Goal: Transaction & Acquisition: Purchase product/service

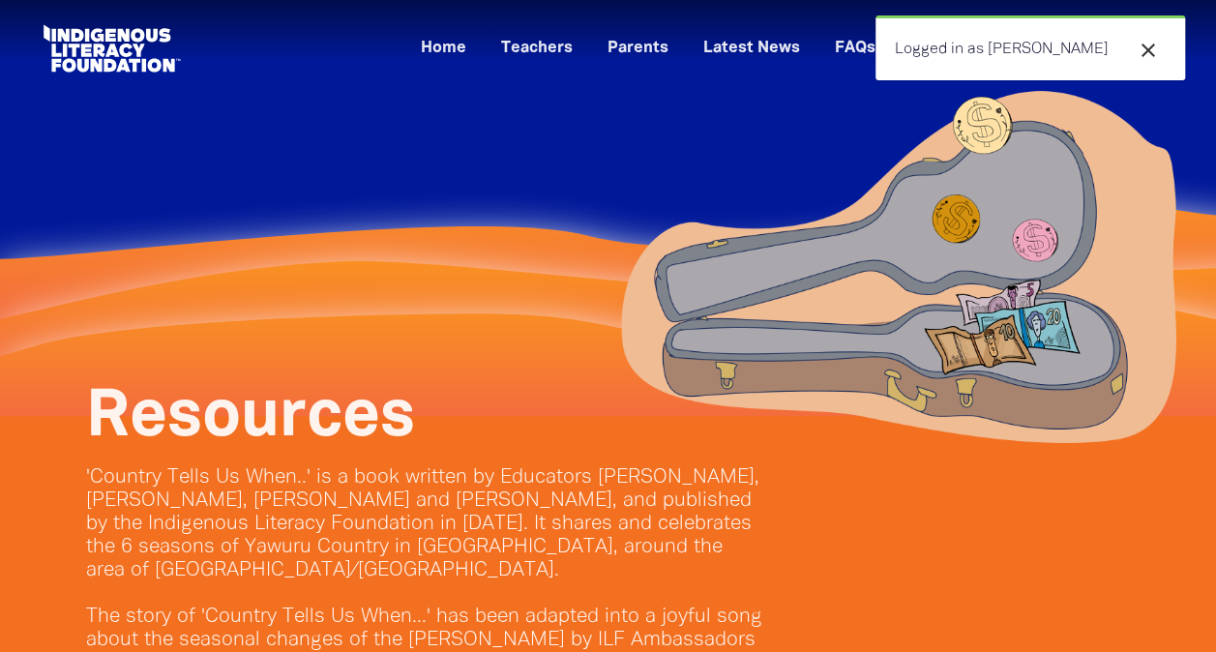
click at [1147, 46] on icon "close" at bounding box center [1147, 50] width 23 height 23
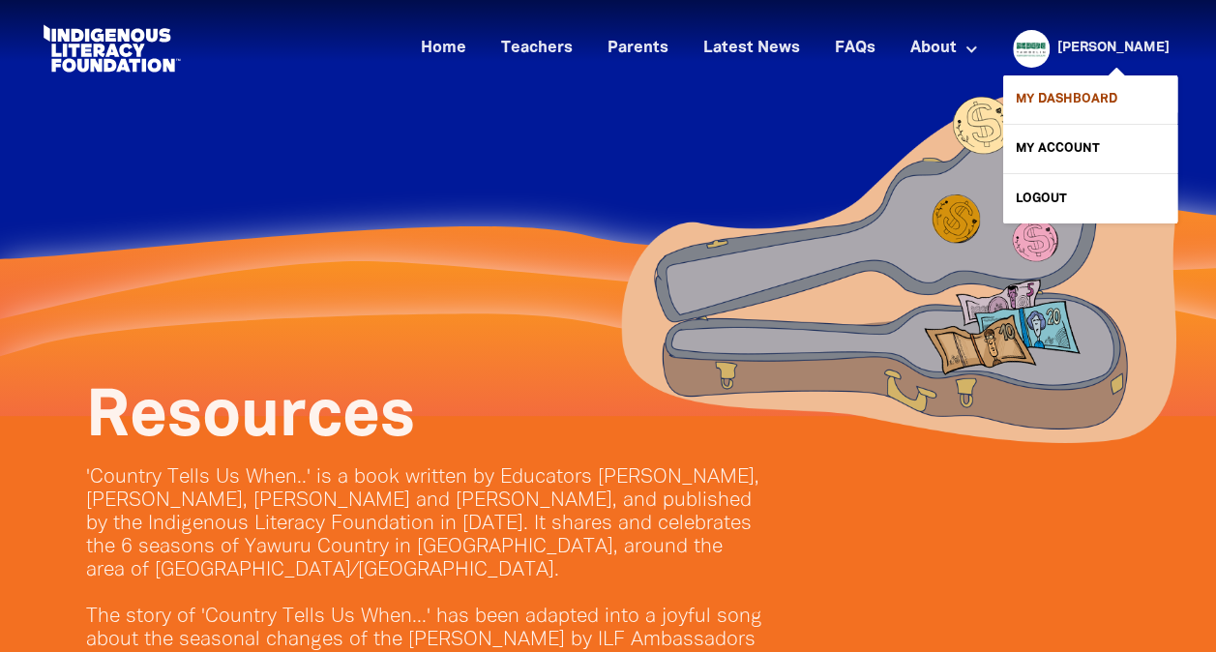
click at [1094, 99] on link "My Dashboard" at bounding box center [1090, 99] width 174 height 48
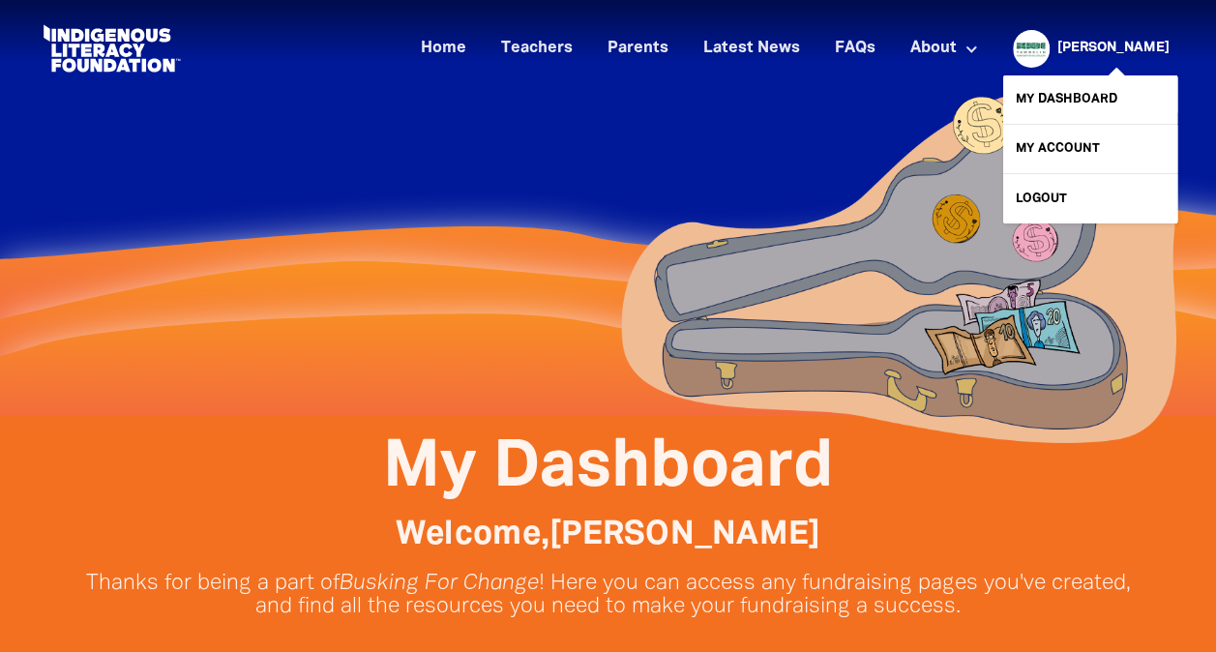
click at [1119, 44] on link "[PERSON_NAME]" at bounding box center [1113, 49] width 112 height 14
click at [1054, 147] on link "My Account" at bounding box center [1090, 149] width 174 height 48
select select "teacher"
select select "AU"
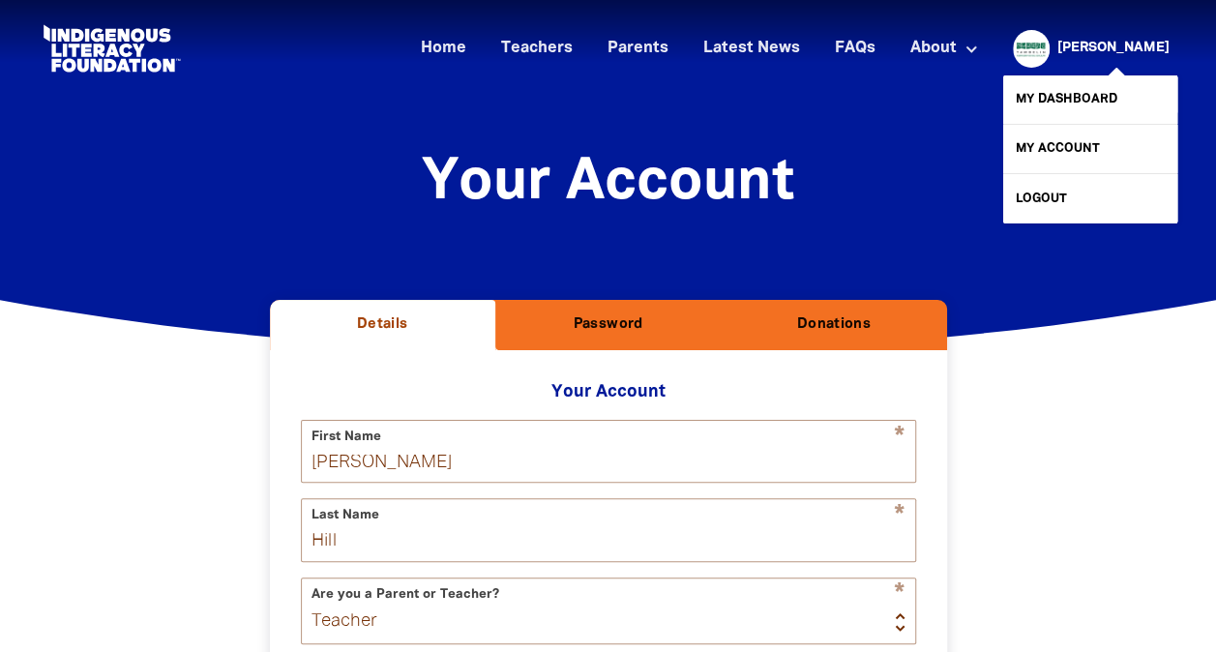
click at [1130, 37] on div "[PERSON_NAME]" at bounding box center [1113, 48] width 128 height 29
click at [1049, 34] on div at bounding box center [1026, 48] width 46 height 46
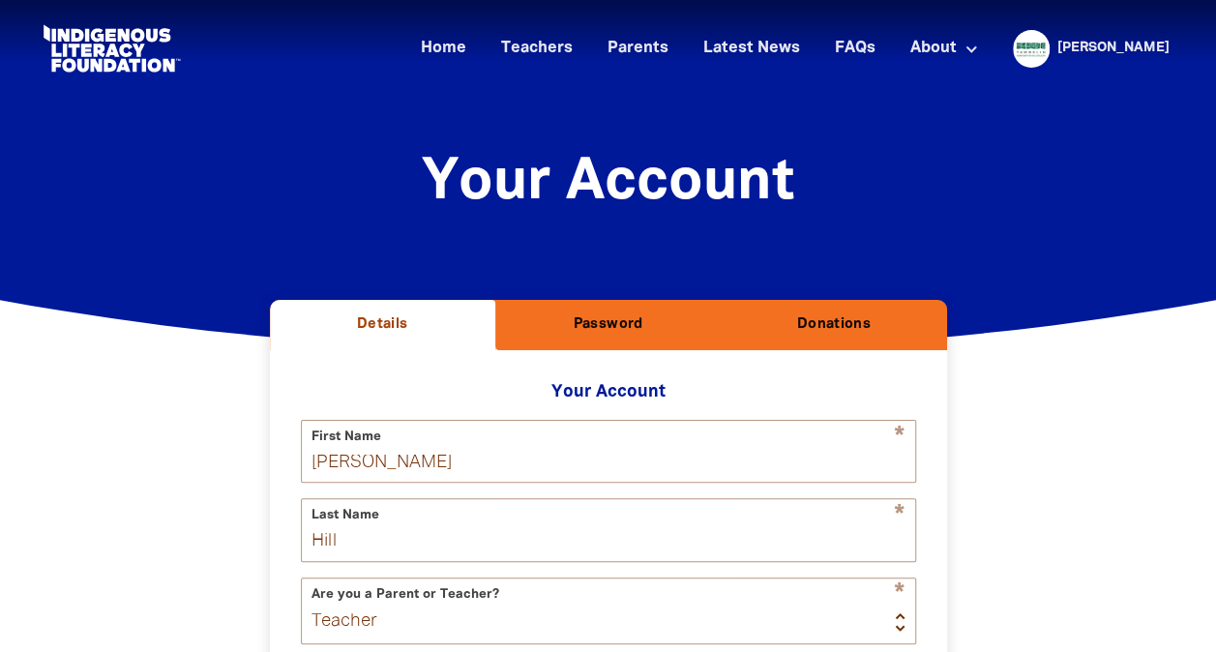
click at [847, 318] on h2 "Donations" at bounding box center [833, 324] width 194 height 19
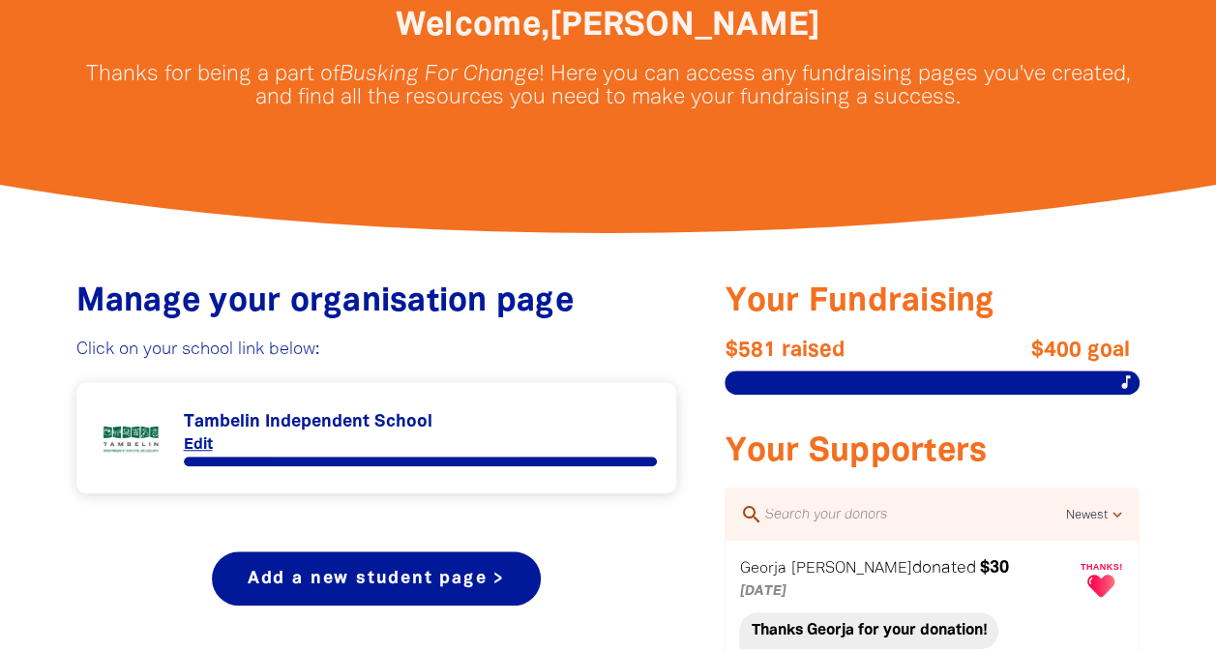
scroll to position [582, 0]
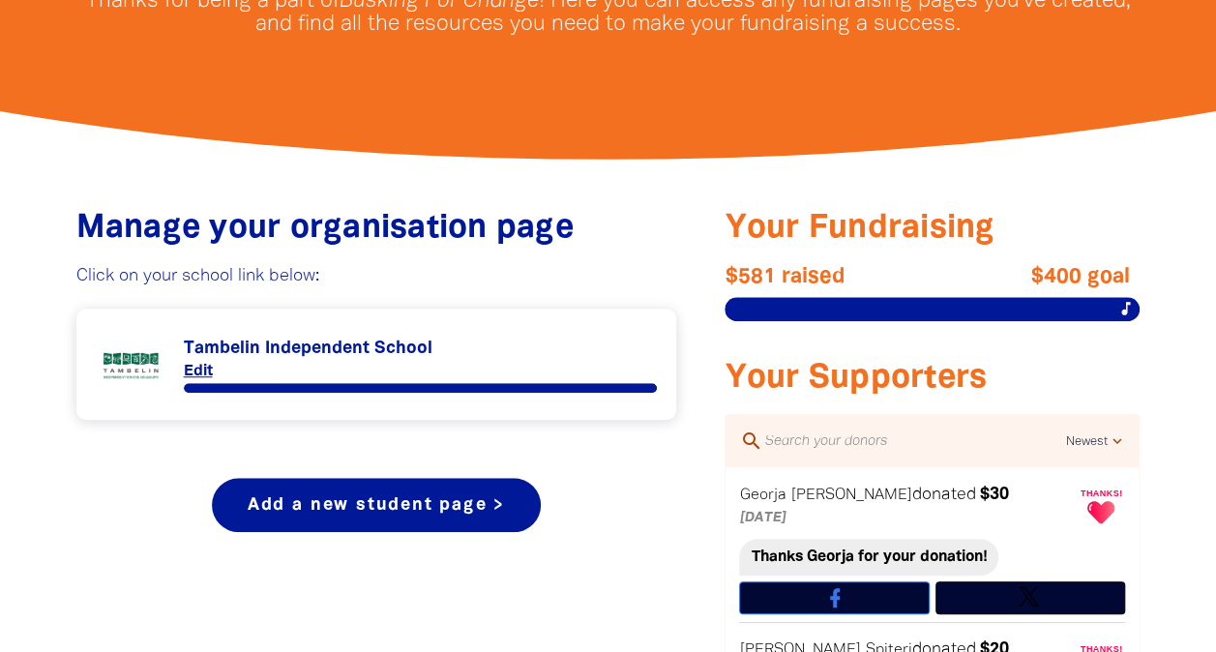
click at [327, 387] on link "Link to Tambelin Independent School" at bounding box center [377, 364] width 562 height 73
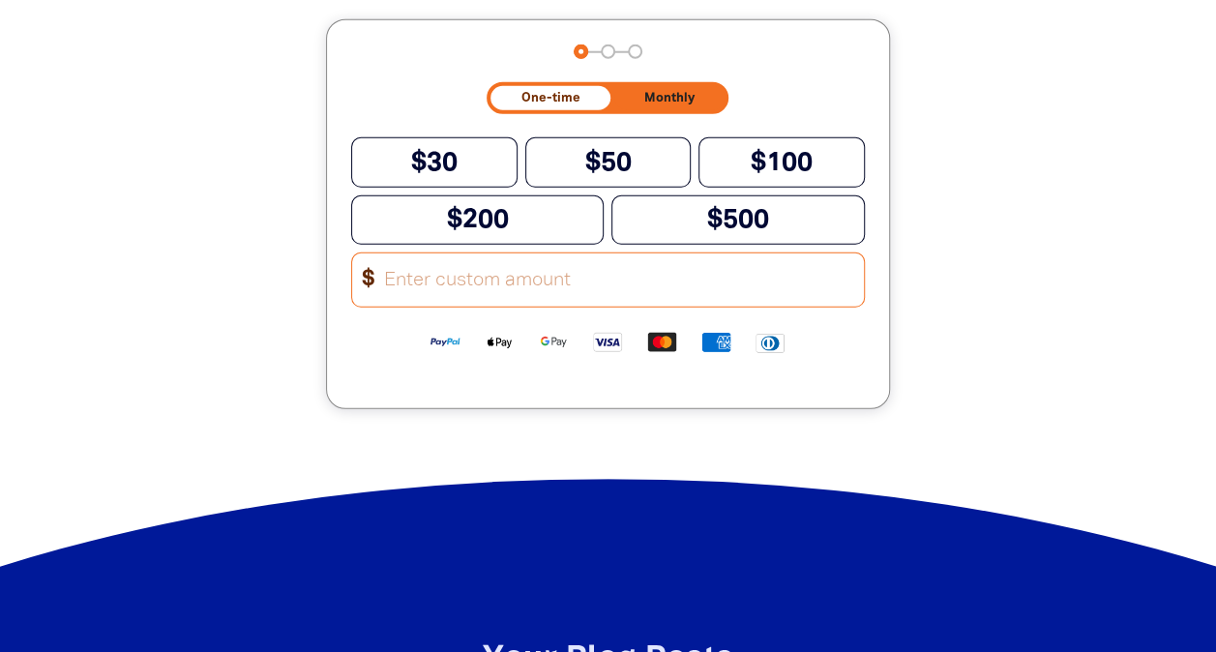
scroll to position [2600, 0]
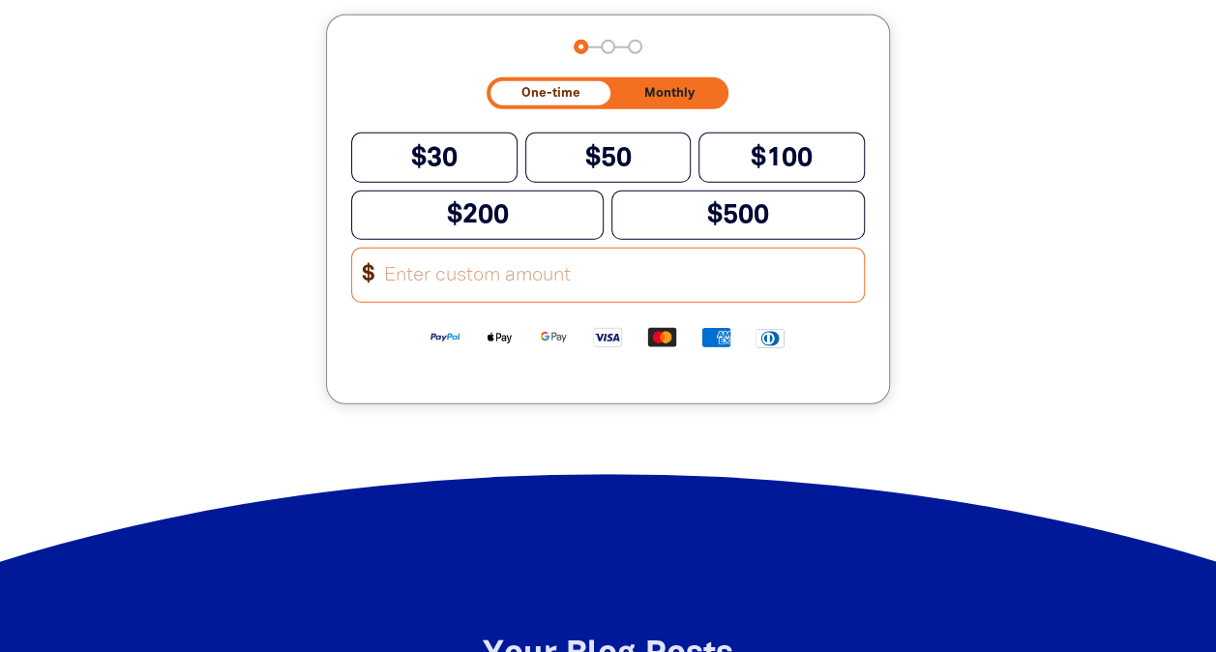
click at [434, 298] on input "Other Amount" at bounding box center [616, 275] width 491 height 53
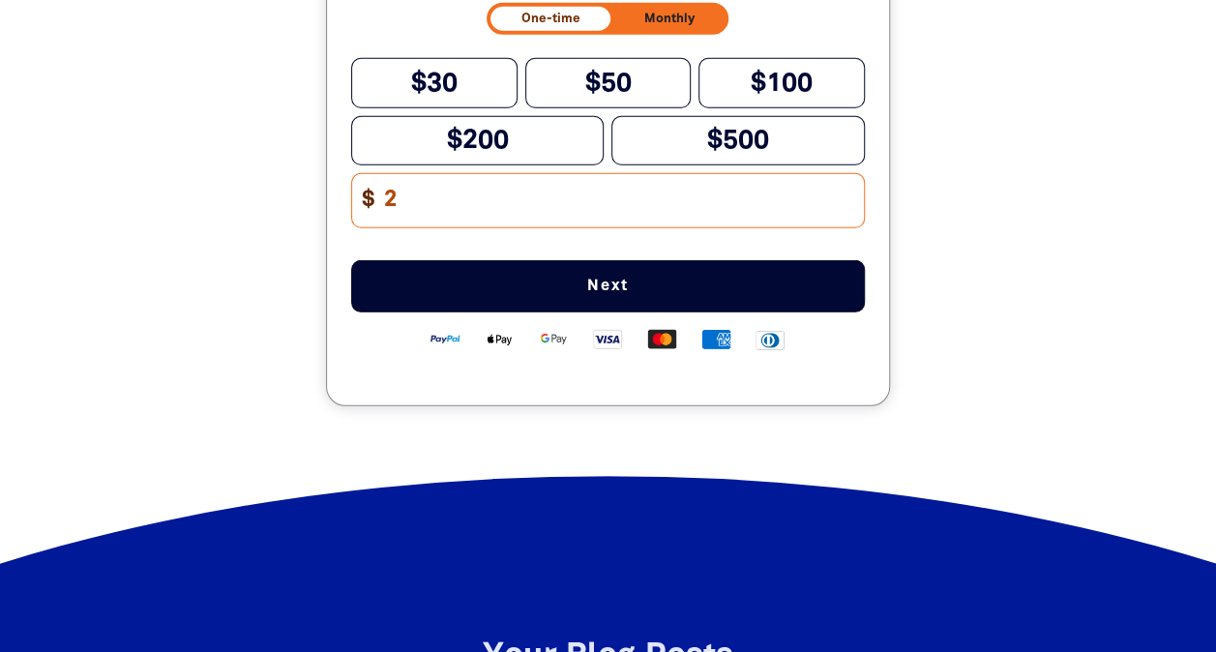
scroll to position [2675, 0]
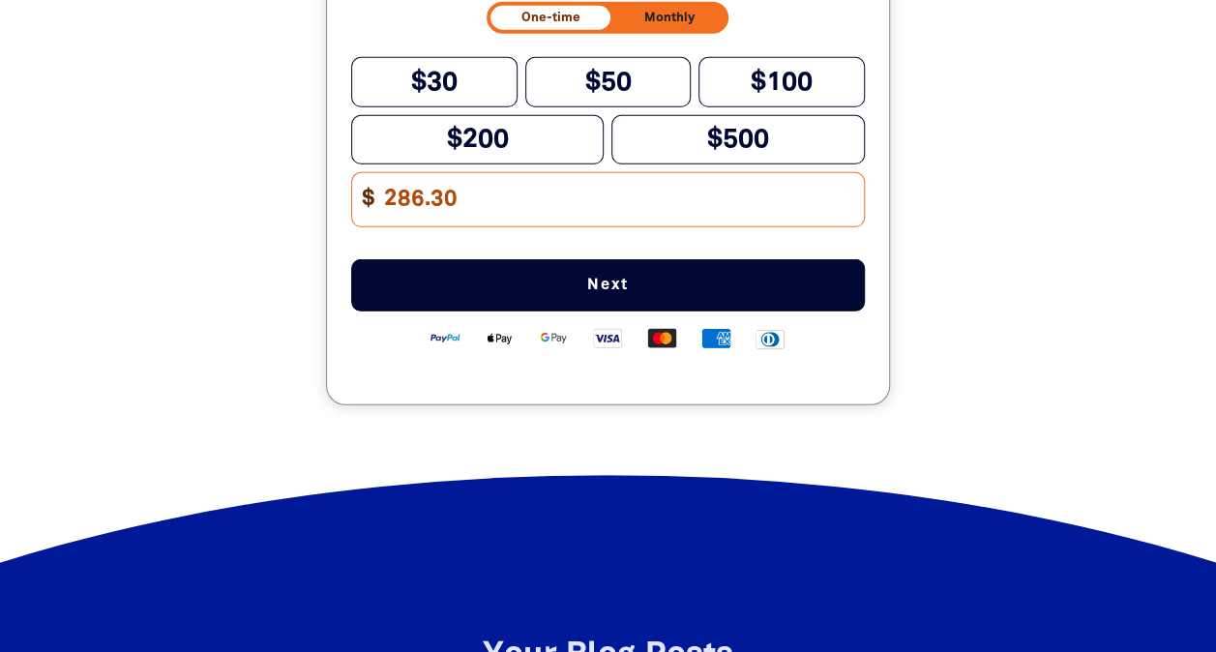
type input "286.30"
click at [434, 293] on span "Next" at bounding box center [608, 285] width 450 height 15
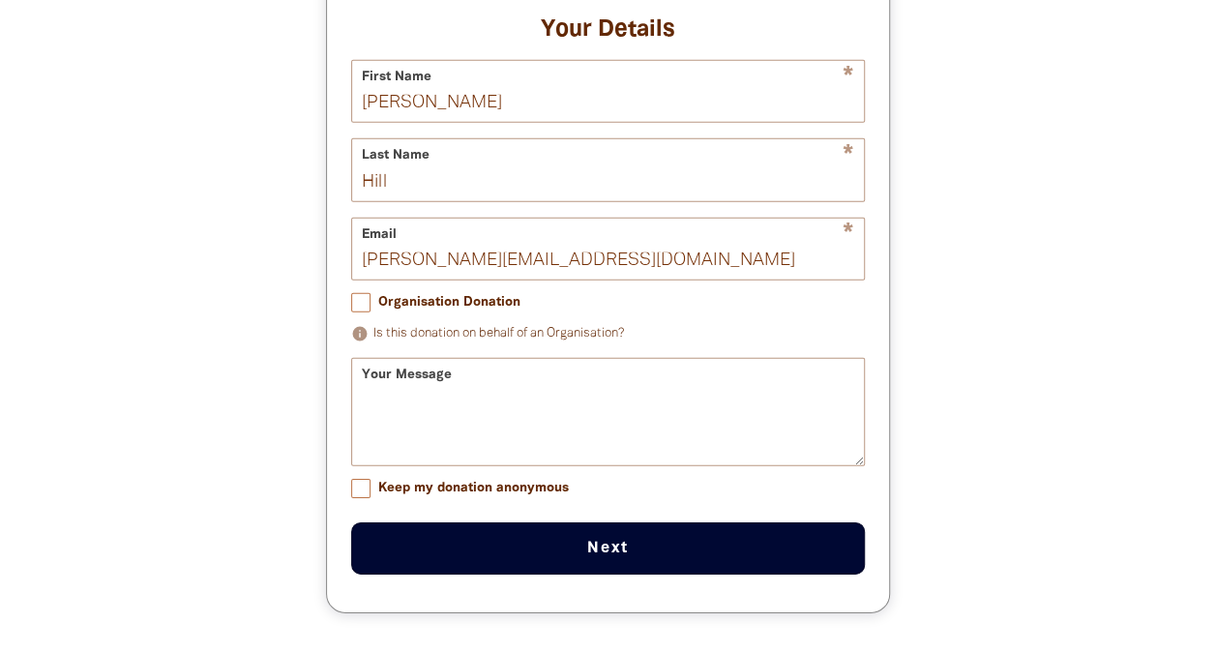
scroll to position [2724, 0]
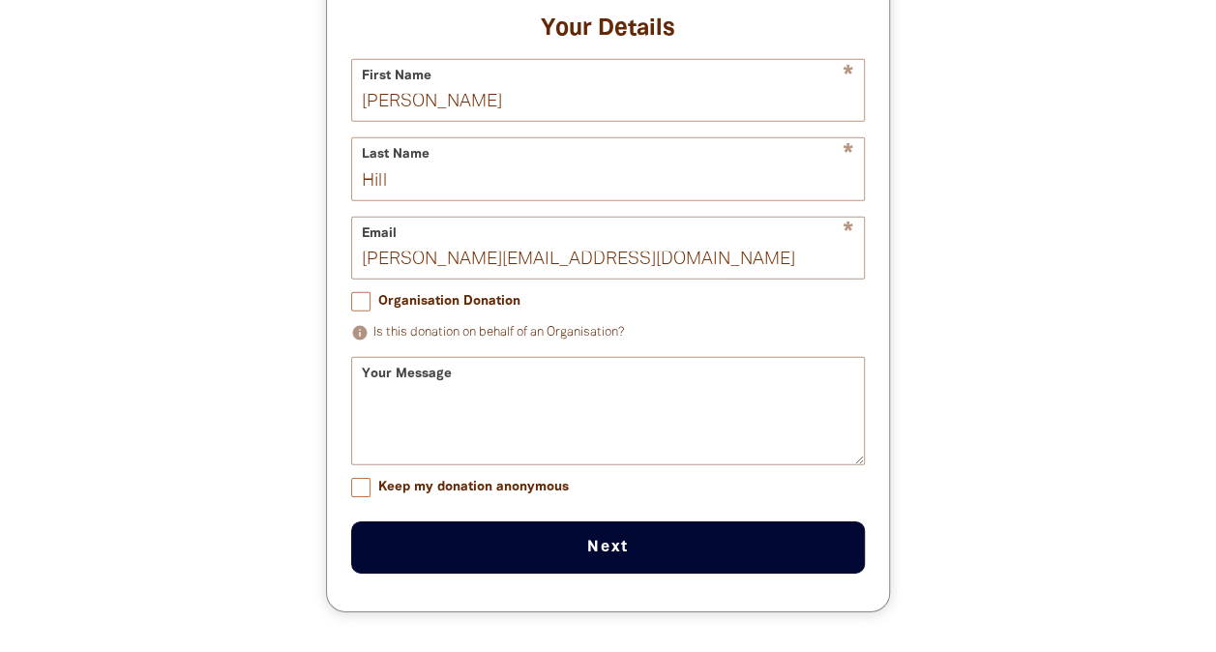
click at [496, 547] on button "Next chevron_right" at bounding box center [608, 547] width 514 height 52
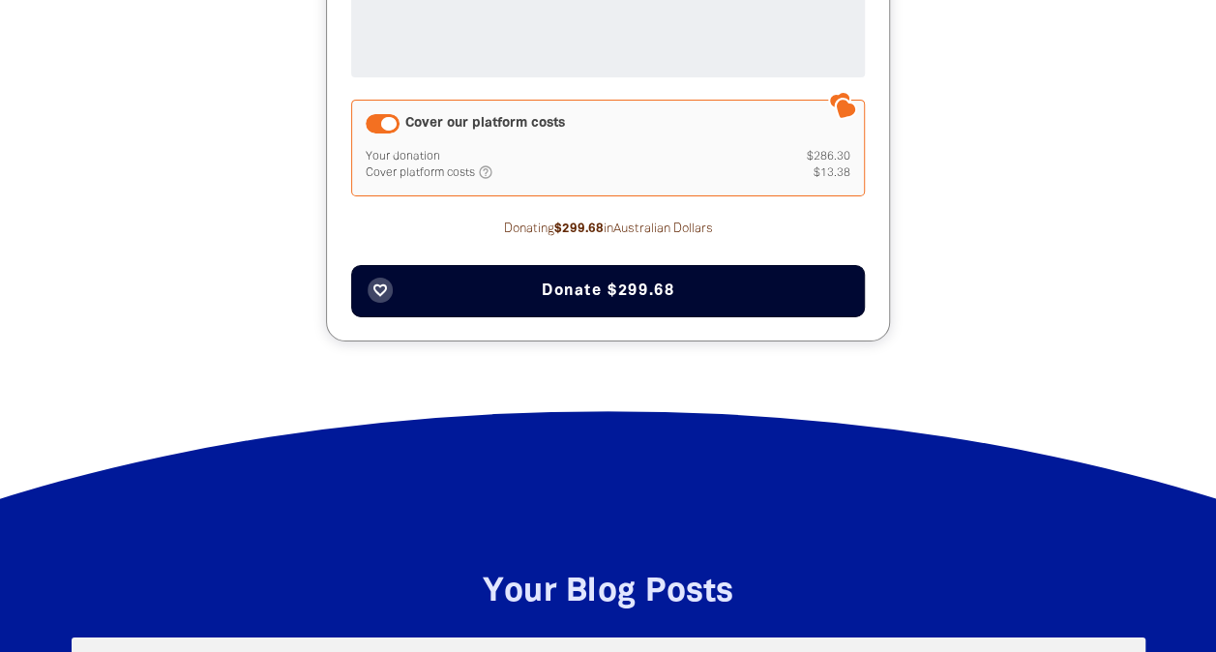
scroll to position [3155, 0]
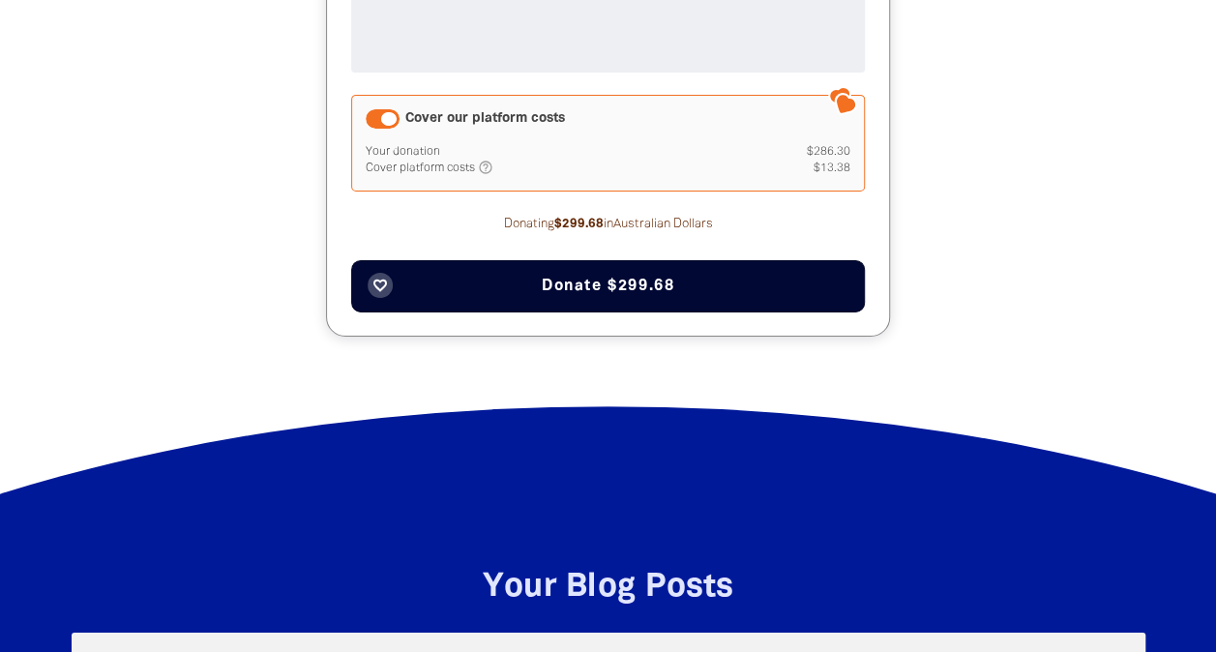
click at [380, 115] on div "Cover our platform costs" at bounding box center [383, 118] width 34 height 19
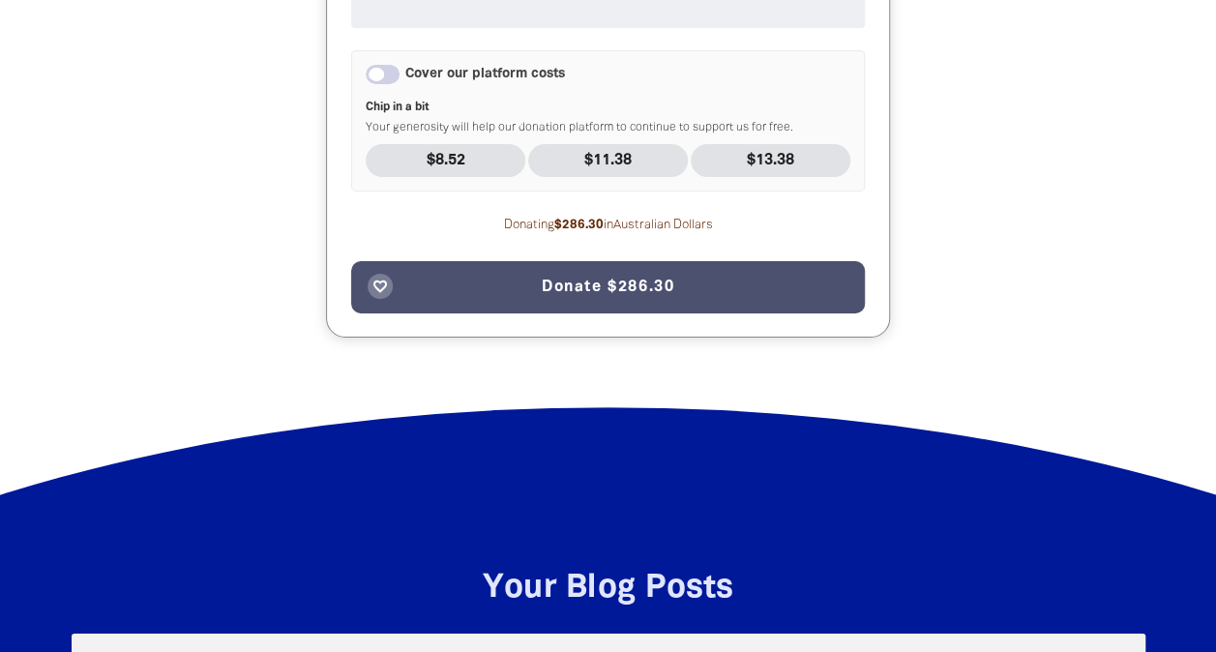
scroll to position [3200, 0]
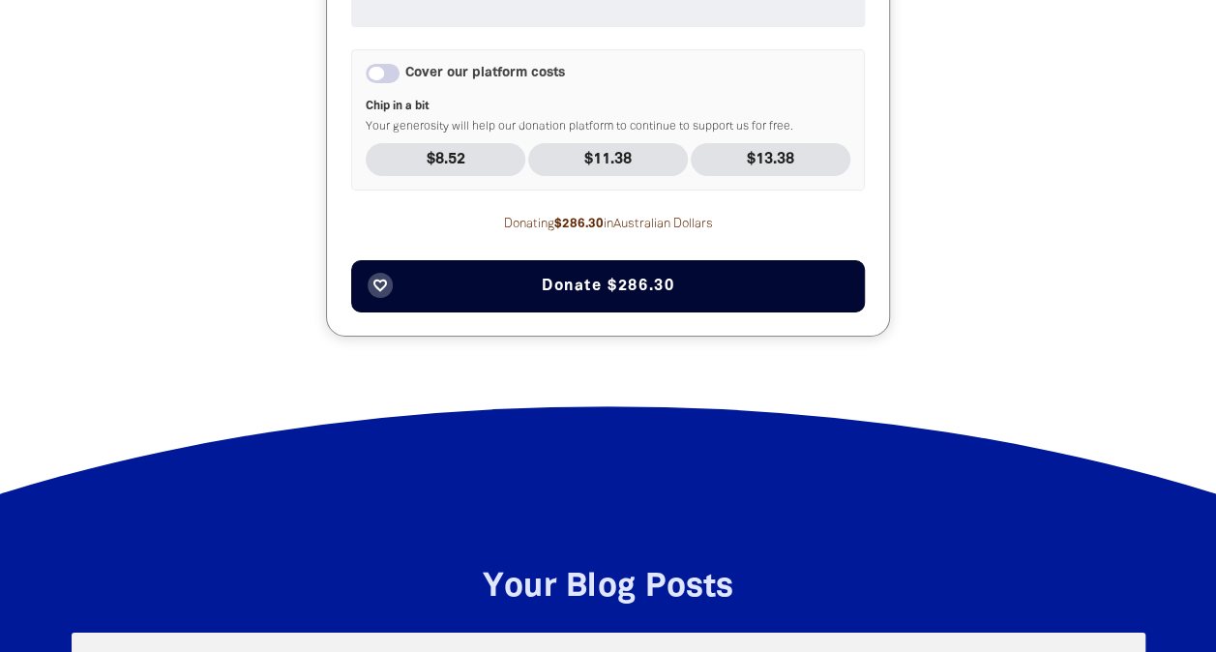
click at [700, 282] on button "favorite_border Donate $286.30" at bounding box center [608, 286] width 514 height 52
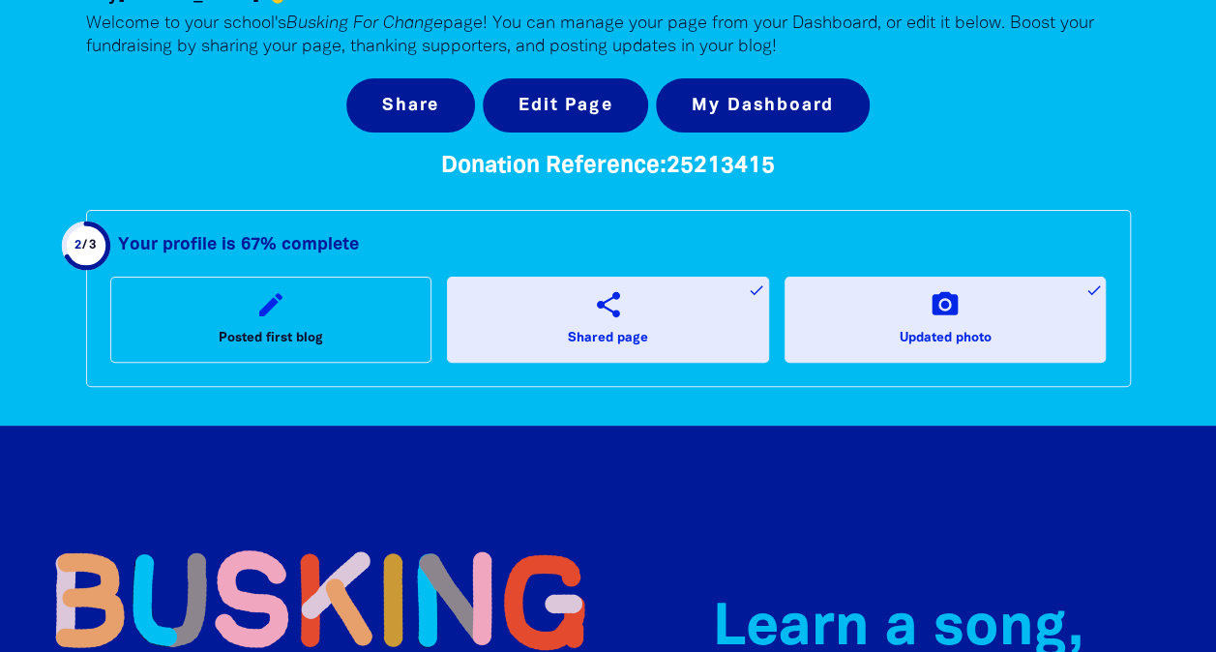
scroll to position [0, 0]
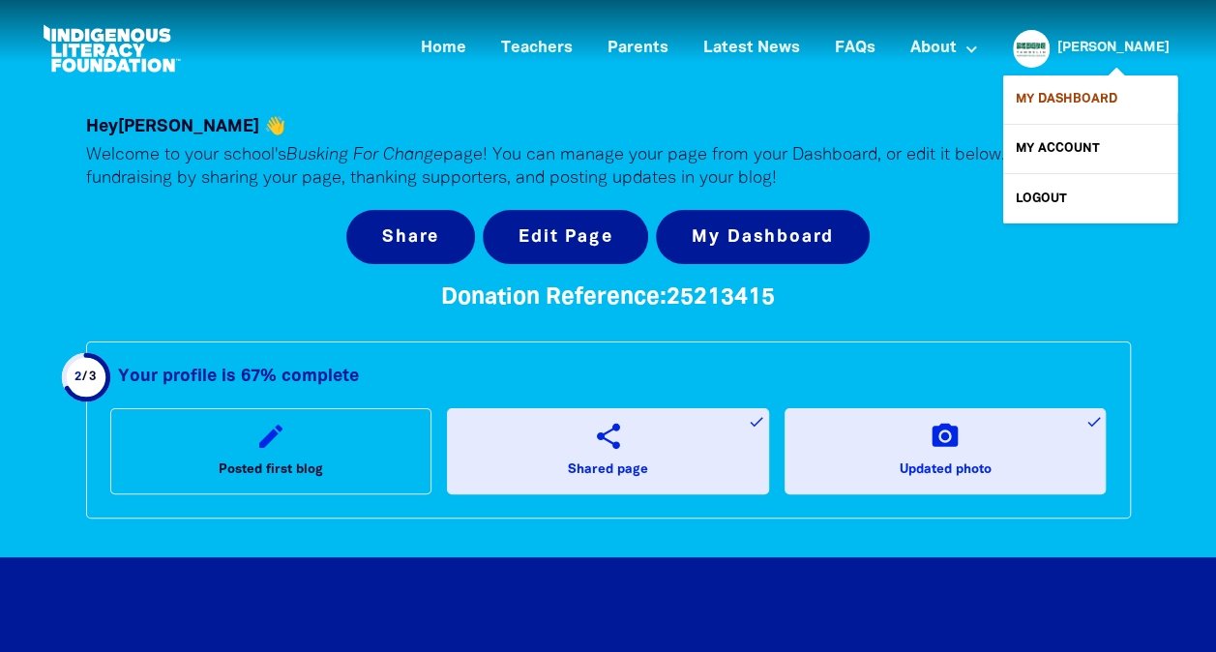
click at [1077, 92] on link "My Dashboard" at bounding box center [1090, 99] width 174 height 48
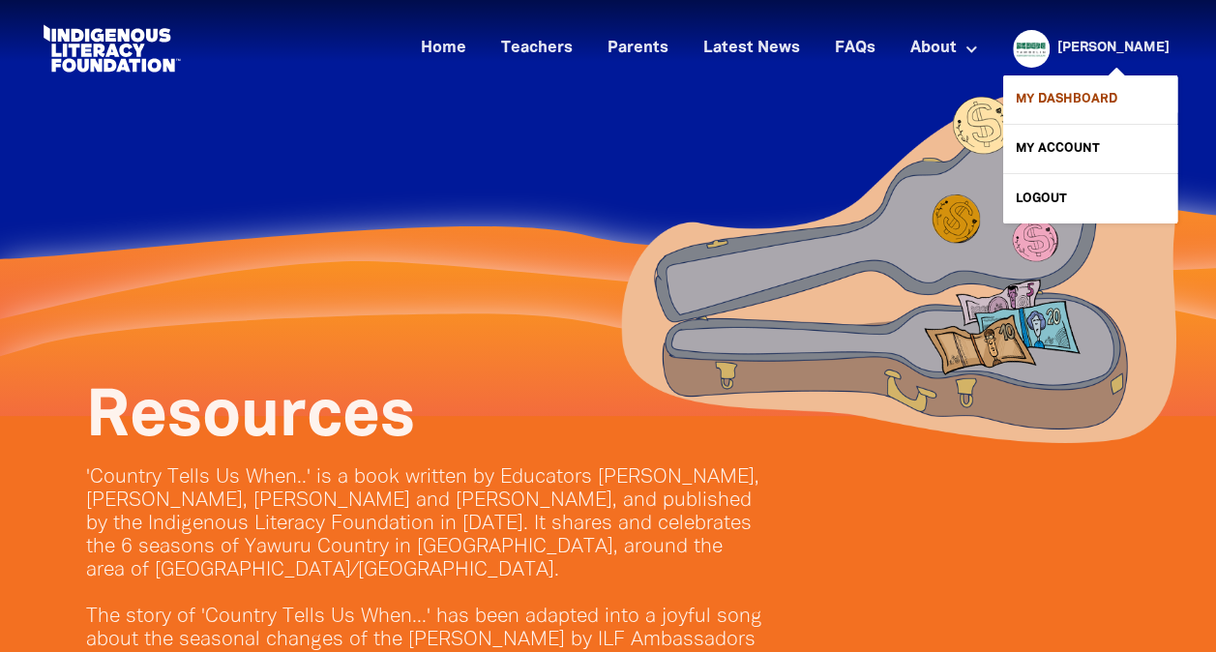
click at [1080, 94] on link "My Dashboard" at bounding box center [1090, 99] width 174 height 48
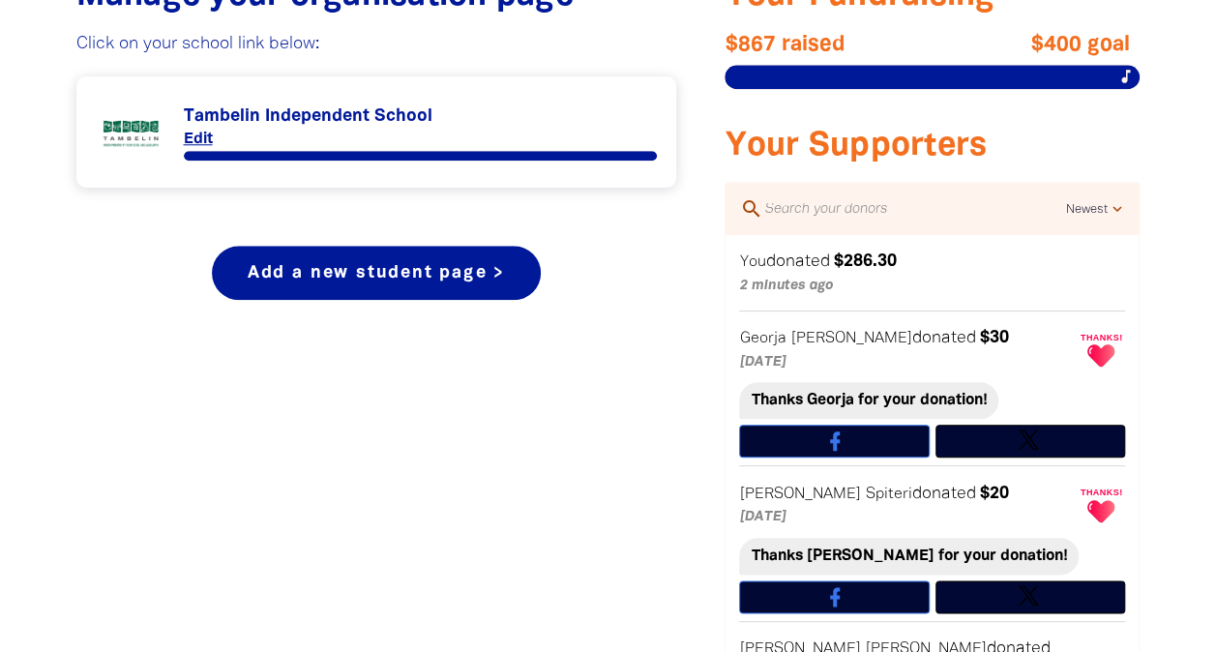
scroll to position [761, 0]
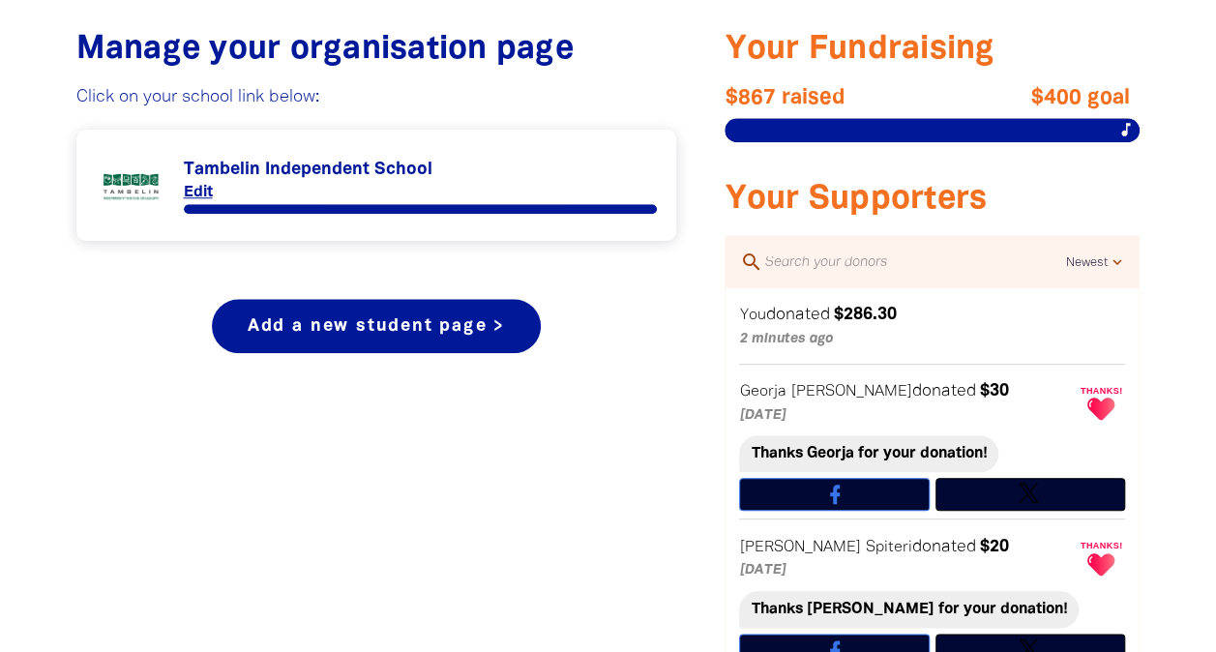
click at [274, 183] on link "Link to Tambelin Independent School" at bounding box center [377, 185] width 562 height 73
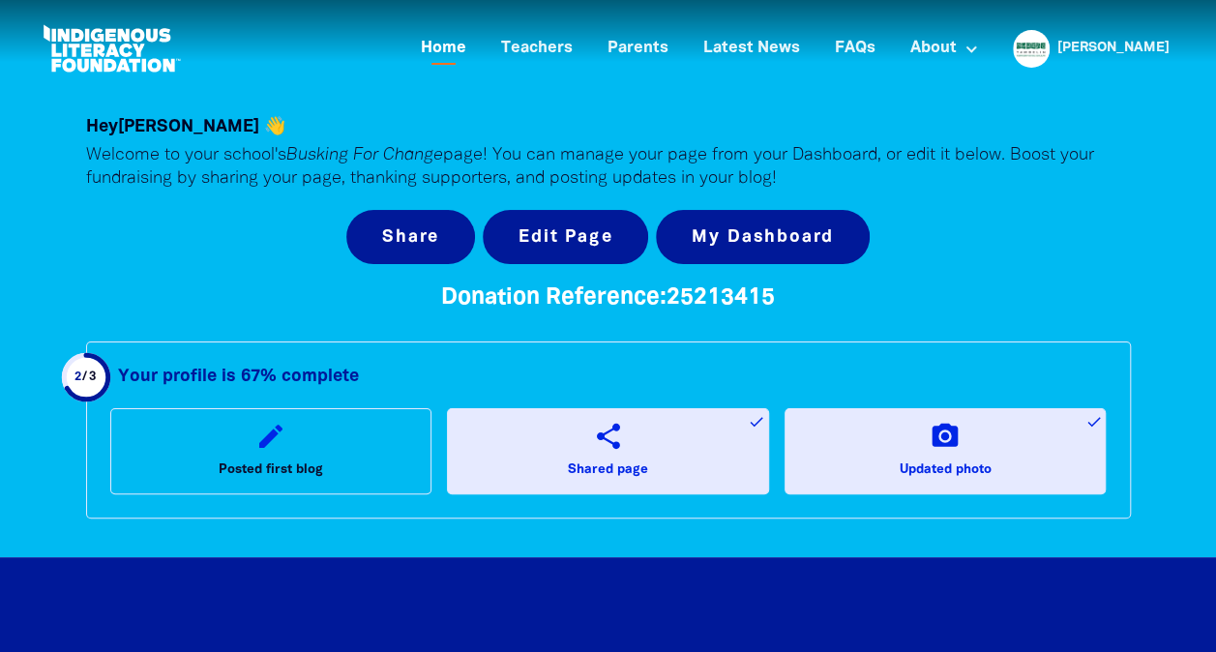
click at [478, 41] on link "Home" at bounding box center [443, 49] width 69 height 32
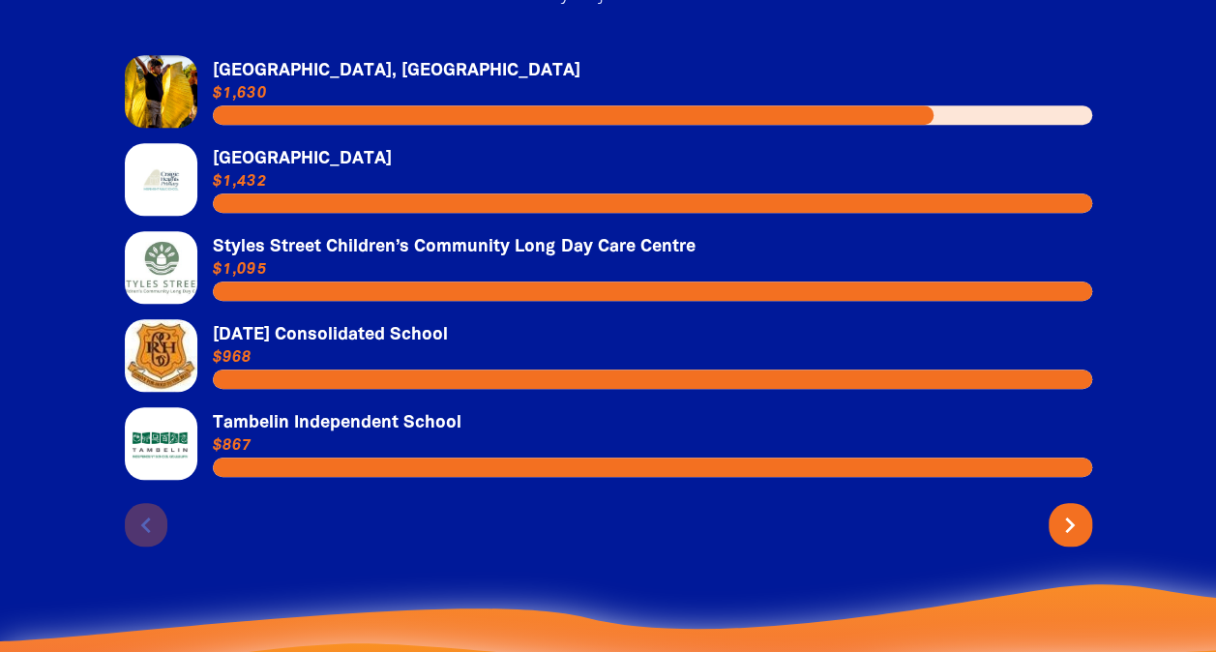
scroll to position [4224, 0]
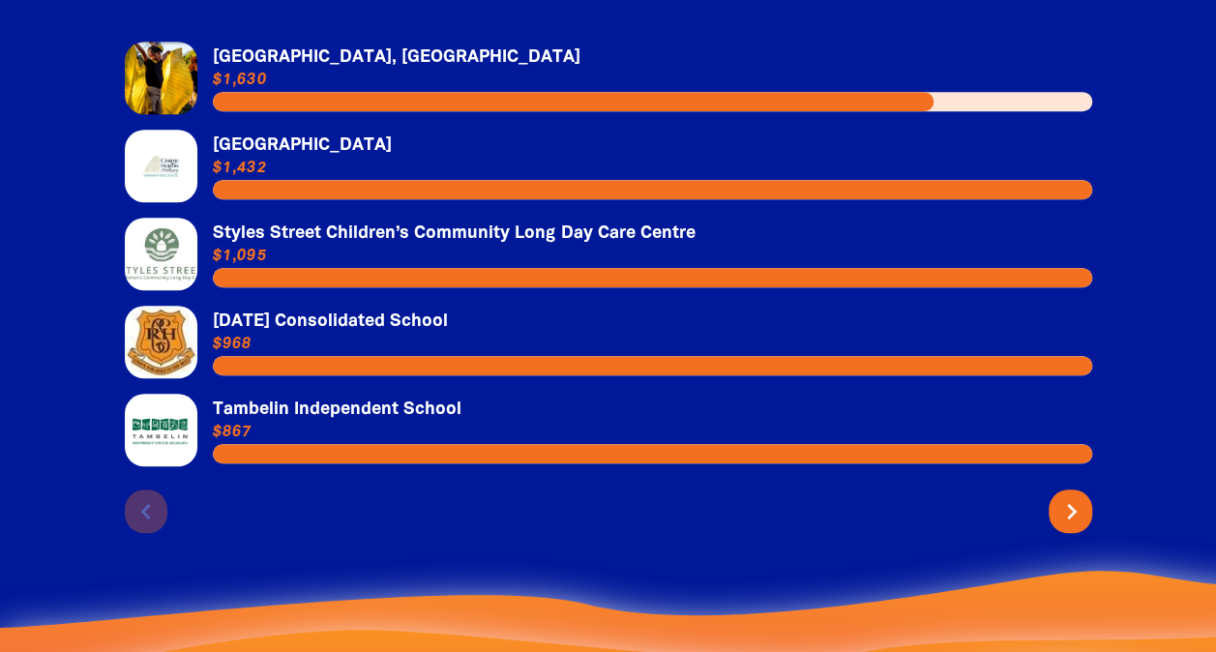
click at [1079, 527] on icon "chevron_right" at bounding box center [1071, 511] width 31 height 31
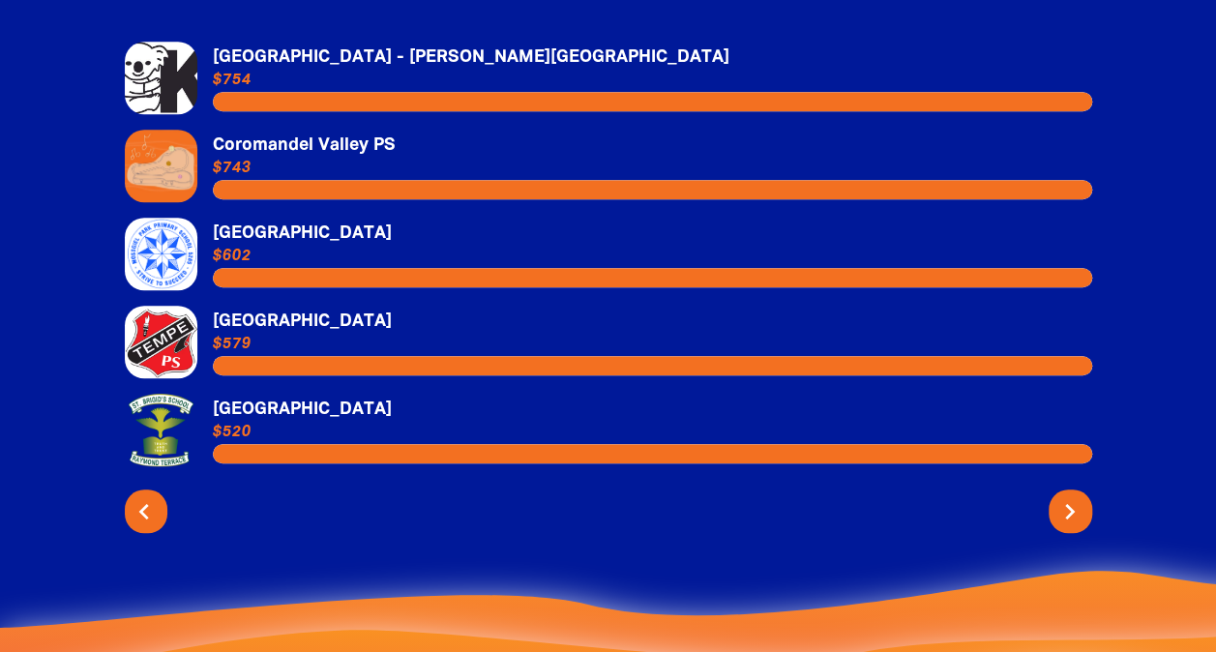
click at [146, 527] on icon "chevron_left" at bounding box center [144, 511] width 31 height 31
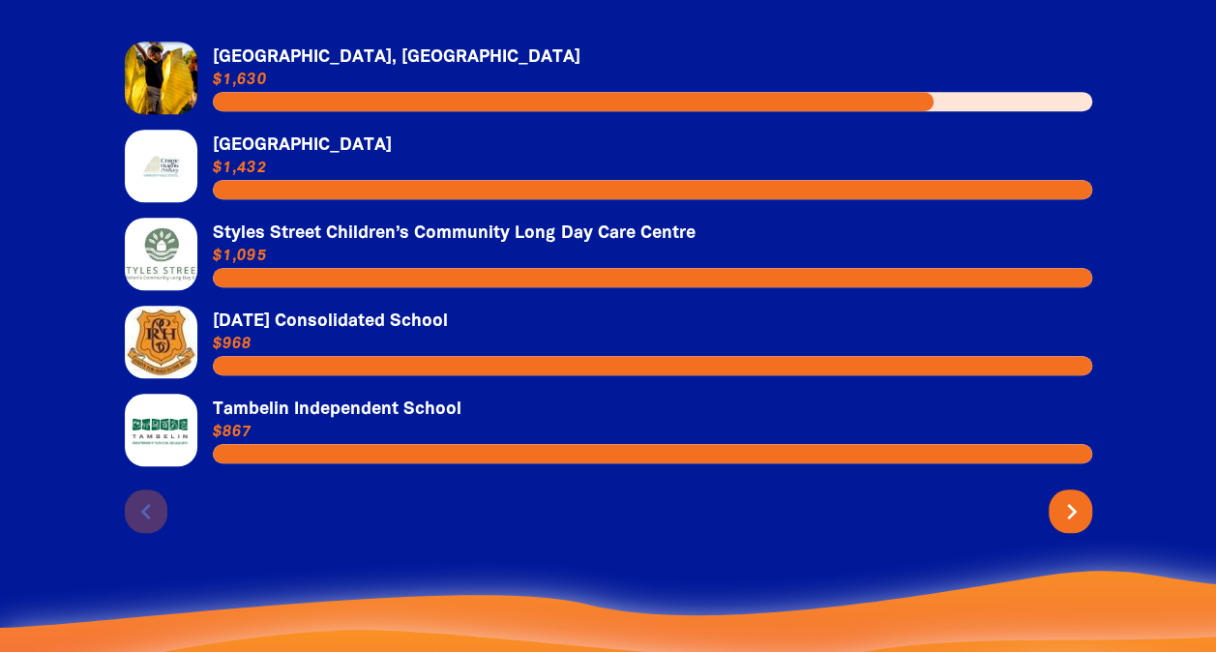
click at [1072, 527] on icon "chevron_right" at bounding box center [1071, 511] width 31 height 31
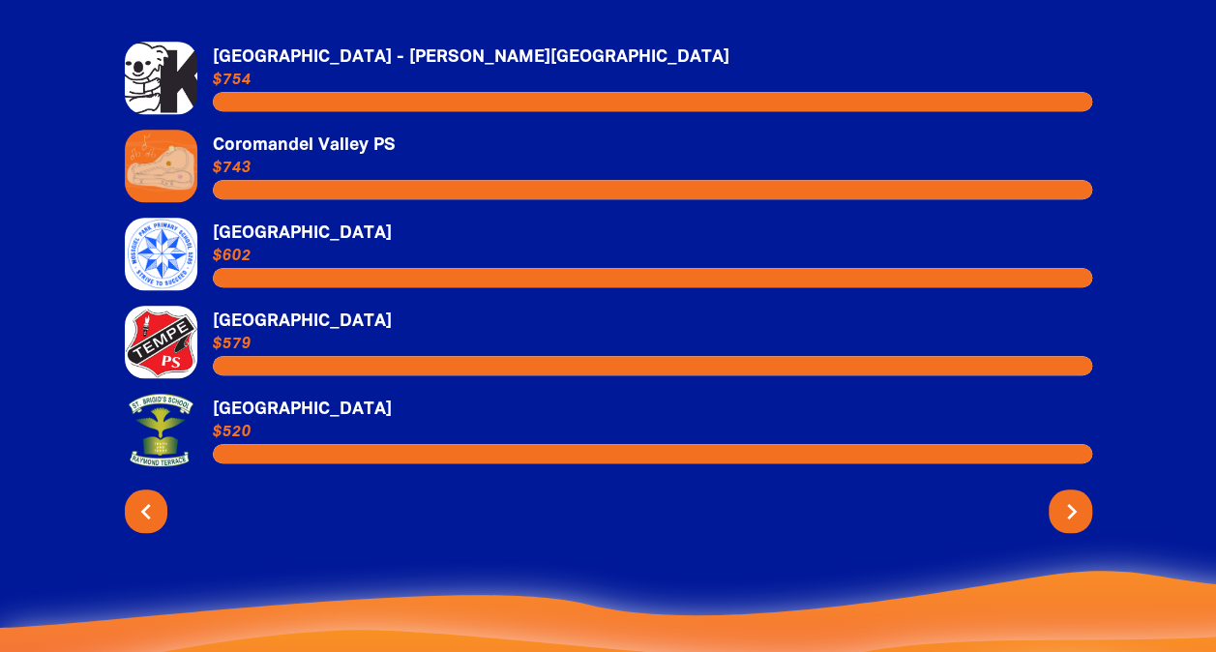
click at [1072, 527] on icon "chevron_right" at bounding box center [1071, 511] width 31 height 31
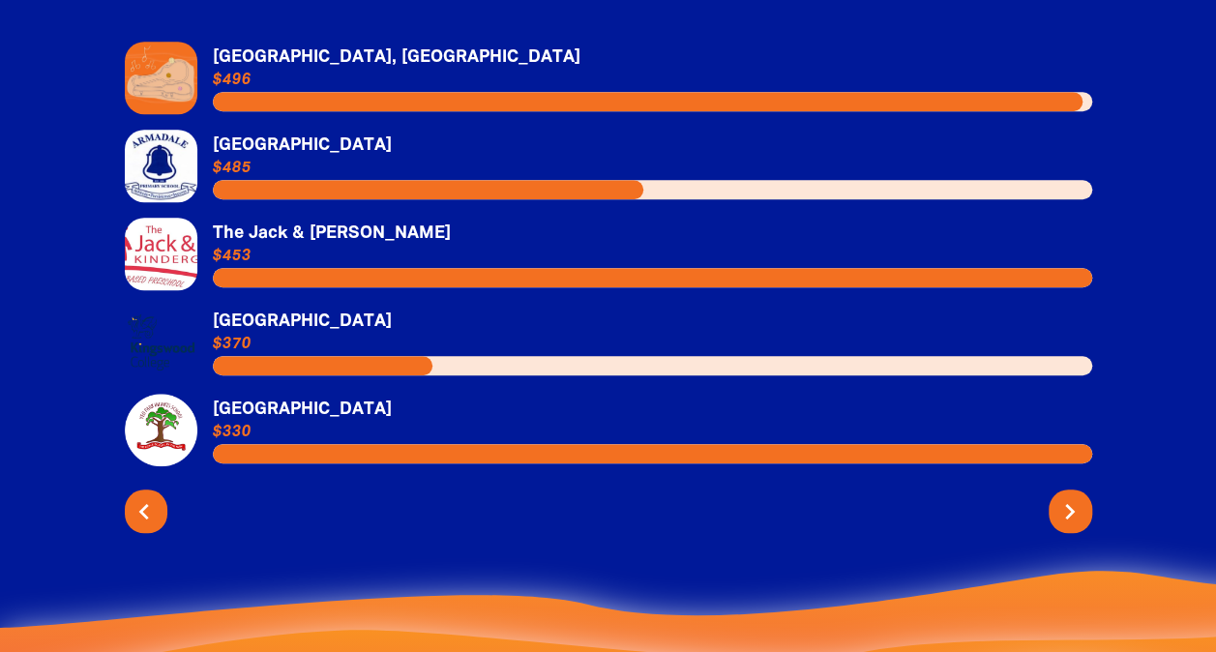
click at [154, 527] on icon "chevron_left" at bounding box center [144, 511] width 31 height 31
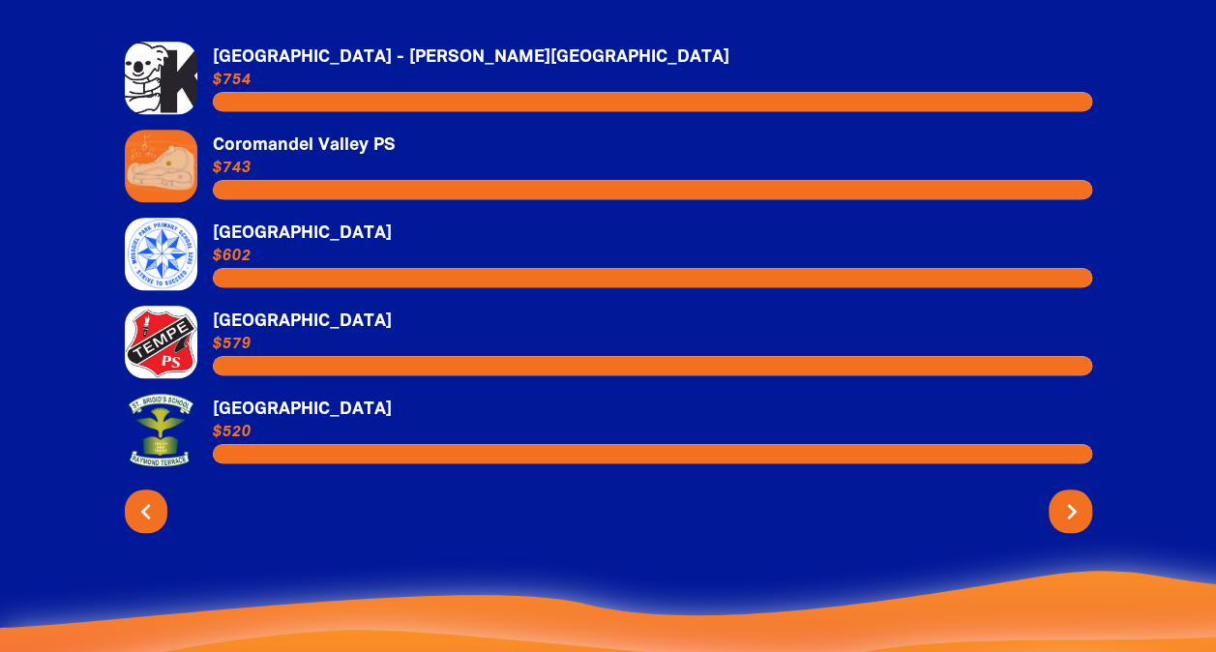
click at [1068, 527] on icon "chevron_right" at bounding box center [1071, 511] width 31 height 31
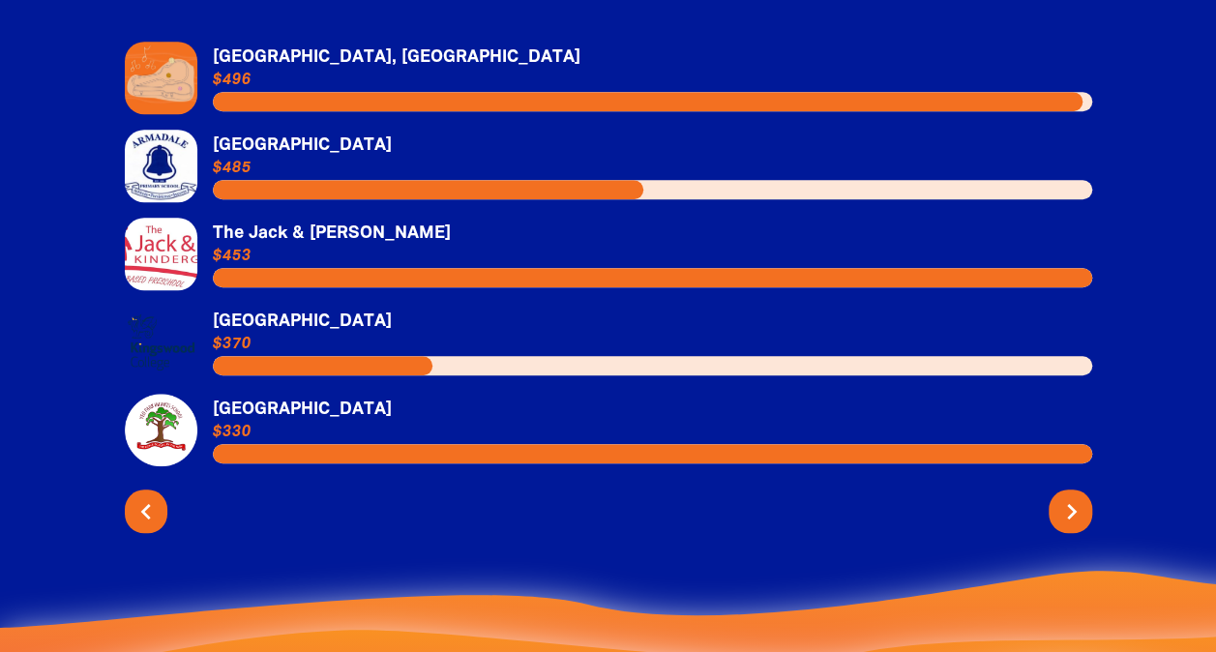
click at [1068, 527] on icon "chevron_right" at bounding box center [1071, 511] width 31 height 31
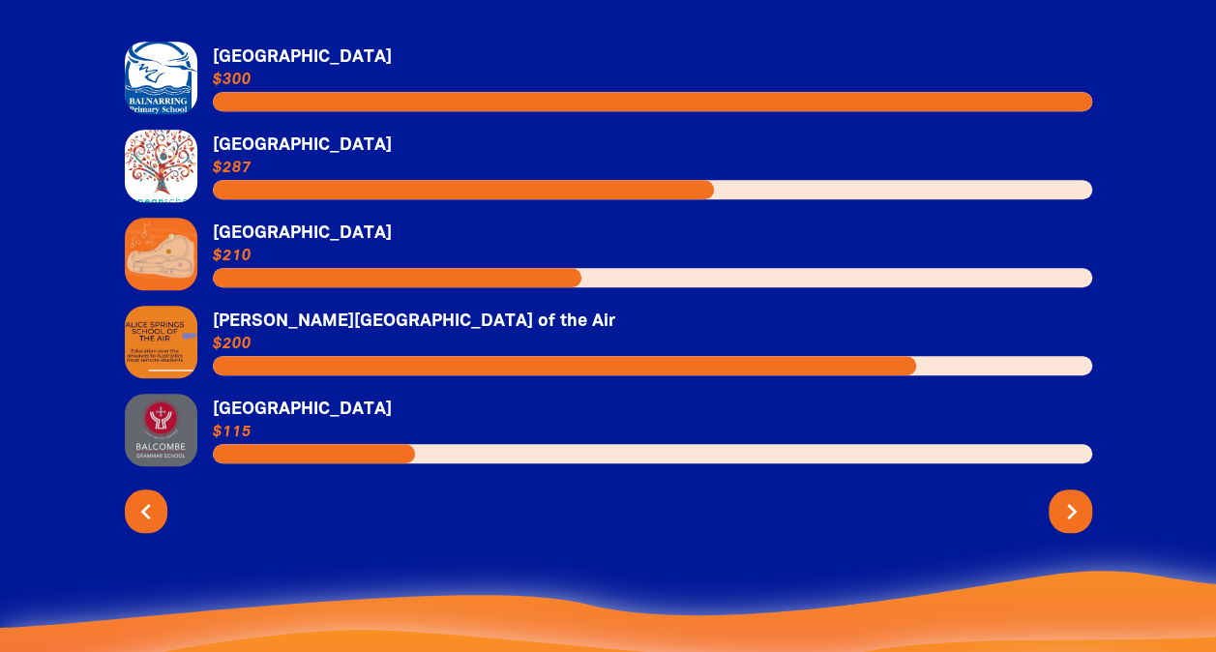
click at [1079, 527] on icon "chevron_right" at bounding box center [1071, 511] width 31 height 31
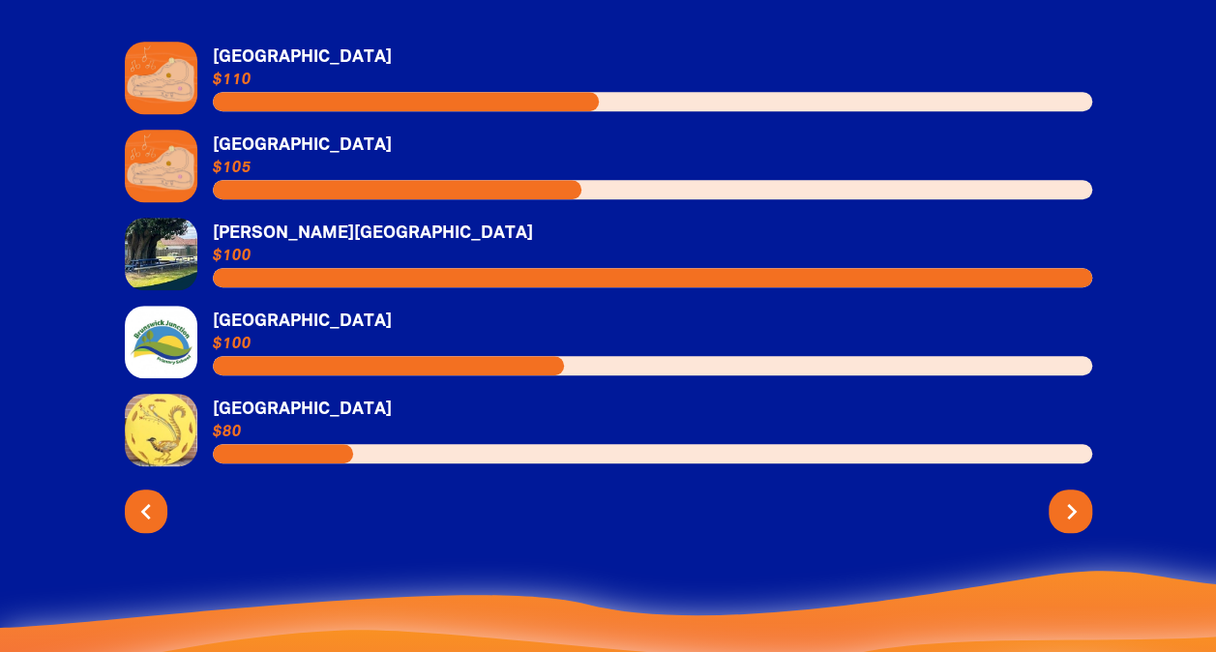
scroll to position [4794, 0]
